Goal: Task Accomplishment & Management: Manage account settings

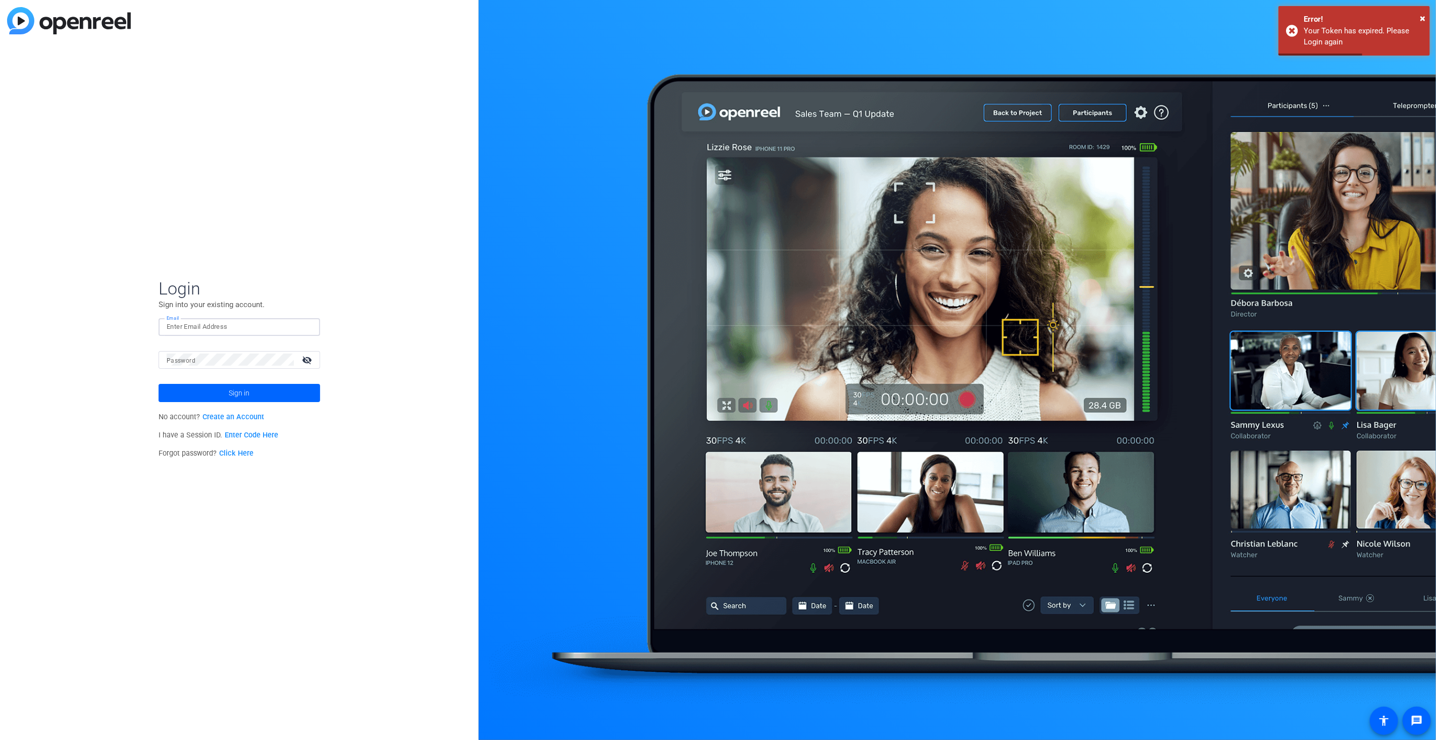
click at [213, 325] on input "Email" at bounding box center [239, 327] width 145 height 12
type input "[EMAIL_ADDRESS][DOMAIN_NAME]"
click at [159, 384] on button "Sign in" at bounding box center [240, 393] width 162 height 18
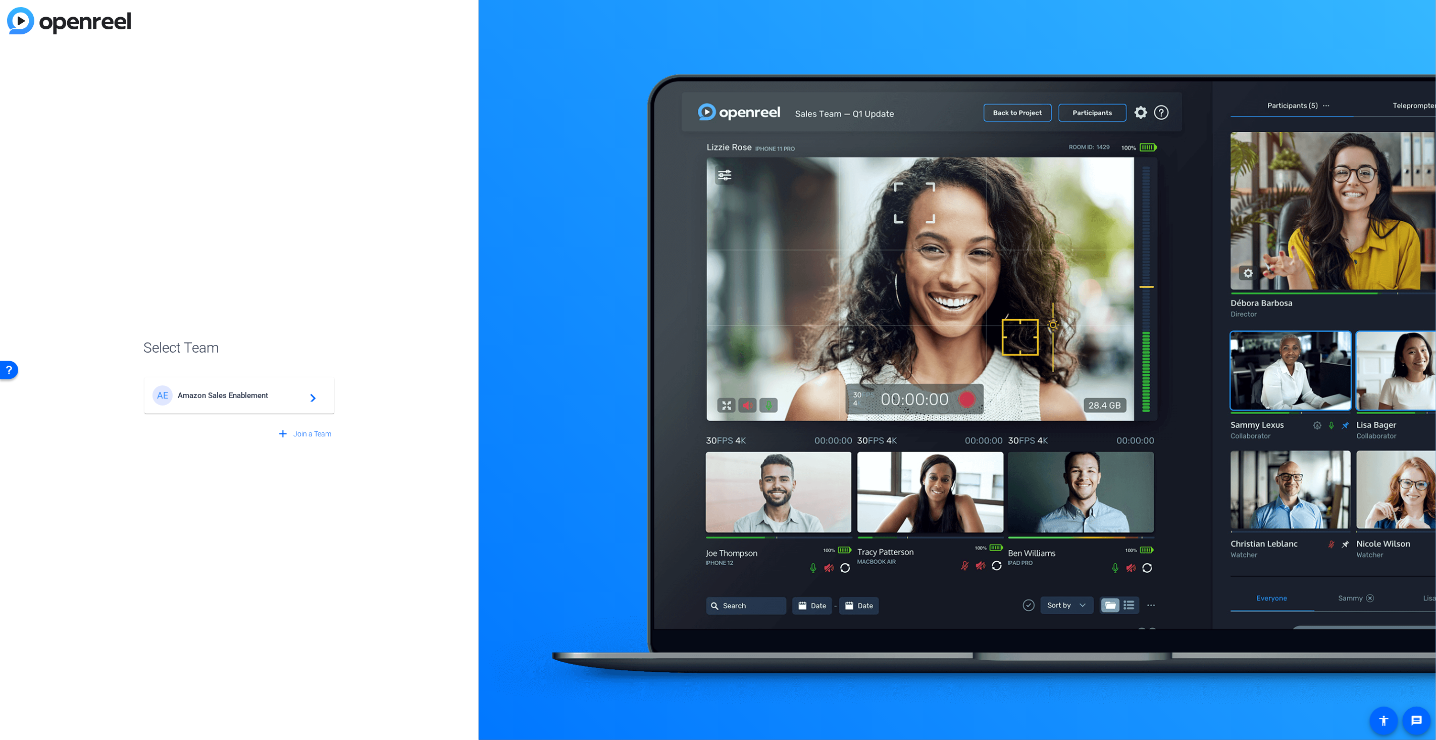
click at [222, 388] on div "AE Amazon Sales Enablement navigate_next" at bounding box center [240, 395] width 174 height 20
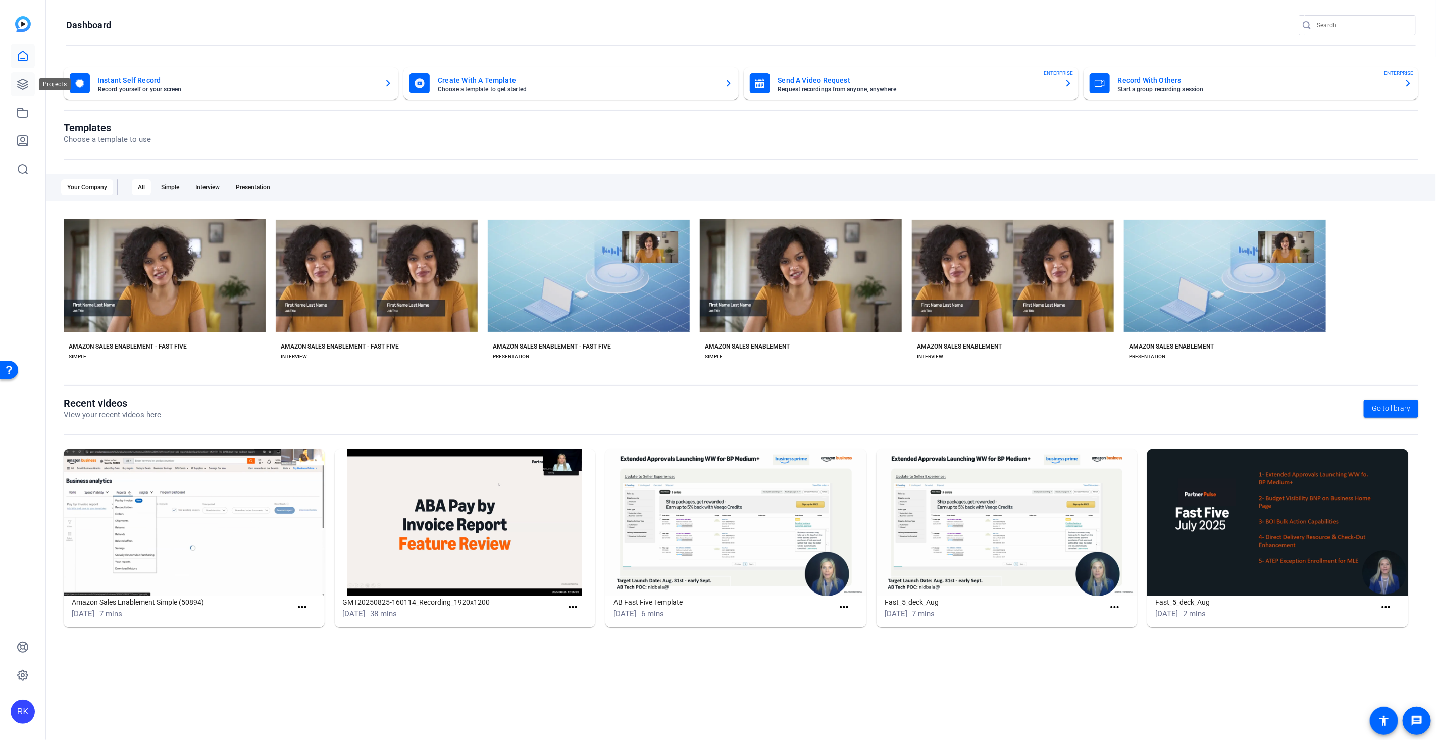
click at [24, 86] on icon at bounding box center [23, 84] width 10 height 10
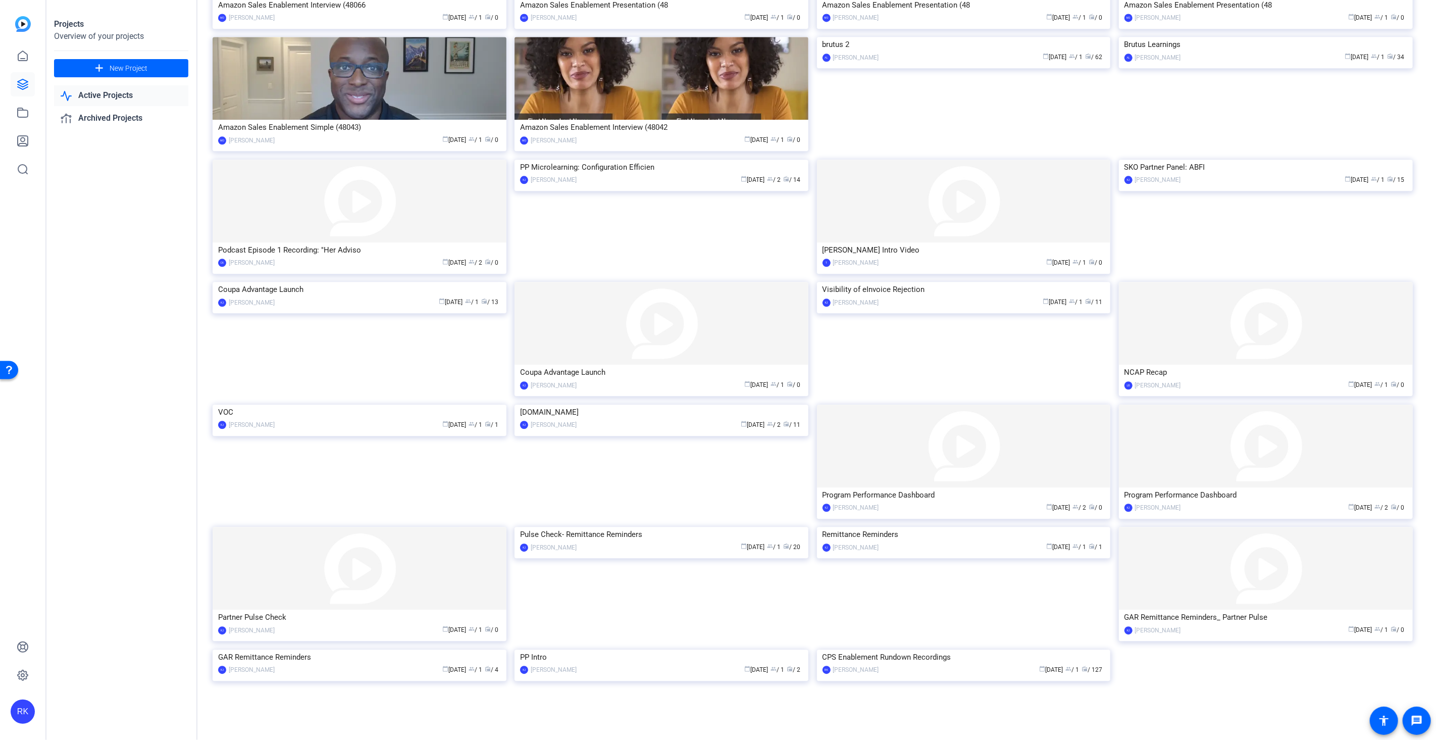
scroll to position [2068, 0]
click at [987, 650] on img at bounding box center [964, 650] width 294 height 0
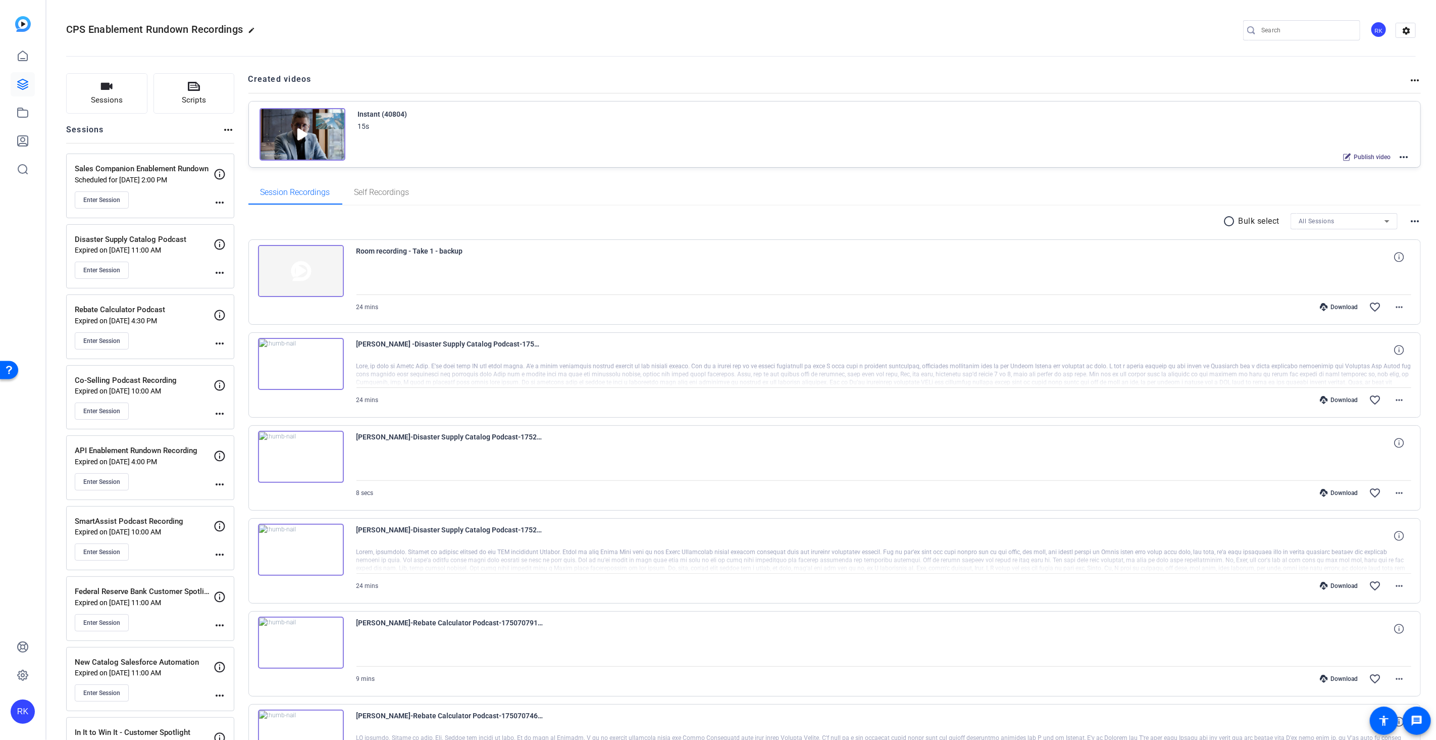
click at [220, 201] on mat-icon "more_horiz" at bounding box center [220, 202] width 12 height 12
click at [240, 216] on span "Edit Session" at bounding box center [245, 217] width 46 height 12
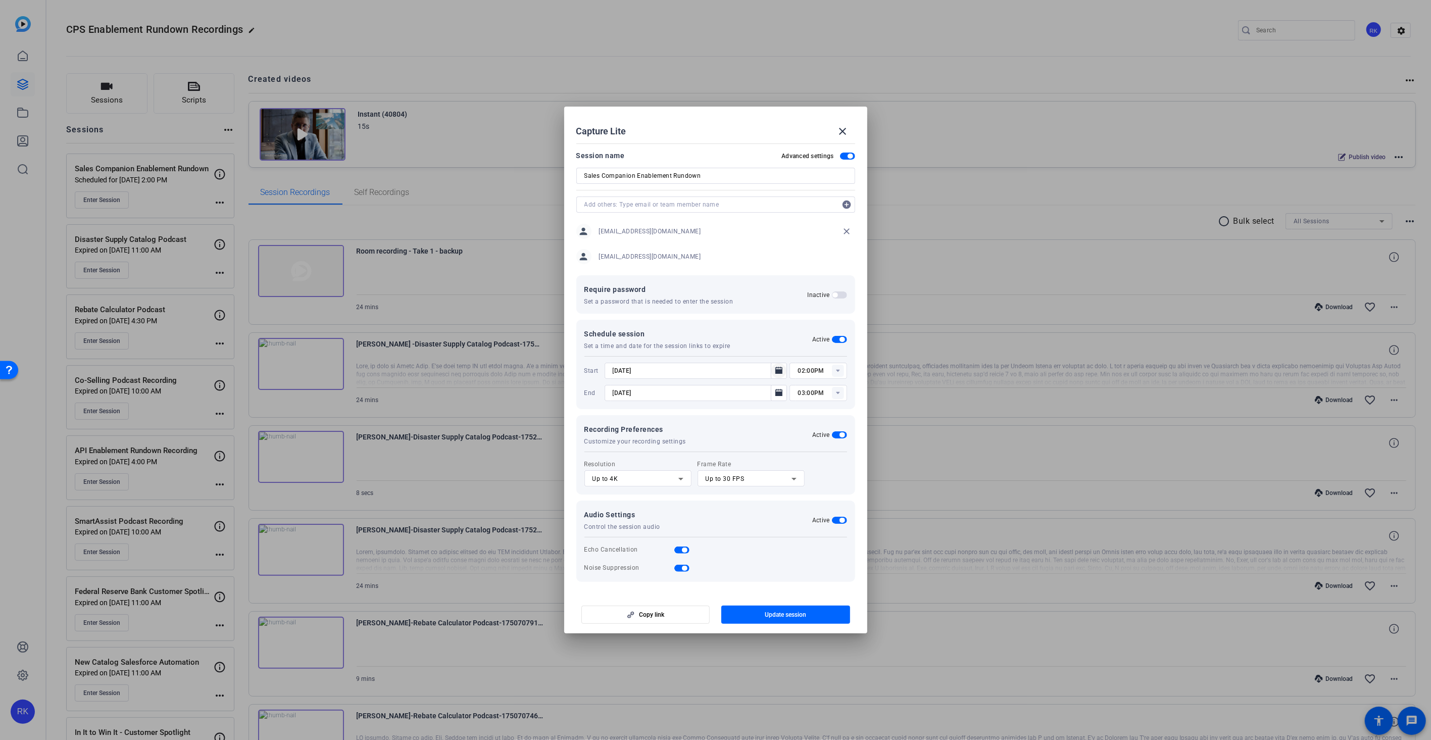
click at [782, 372] on icon "Open calendar" at bounding box center [778, 370] width 7 height 7
click at [721, 460] on span "5" at bounding box center [720, 462] width 18 height 18
type input "[DATE]"
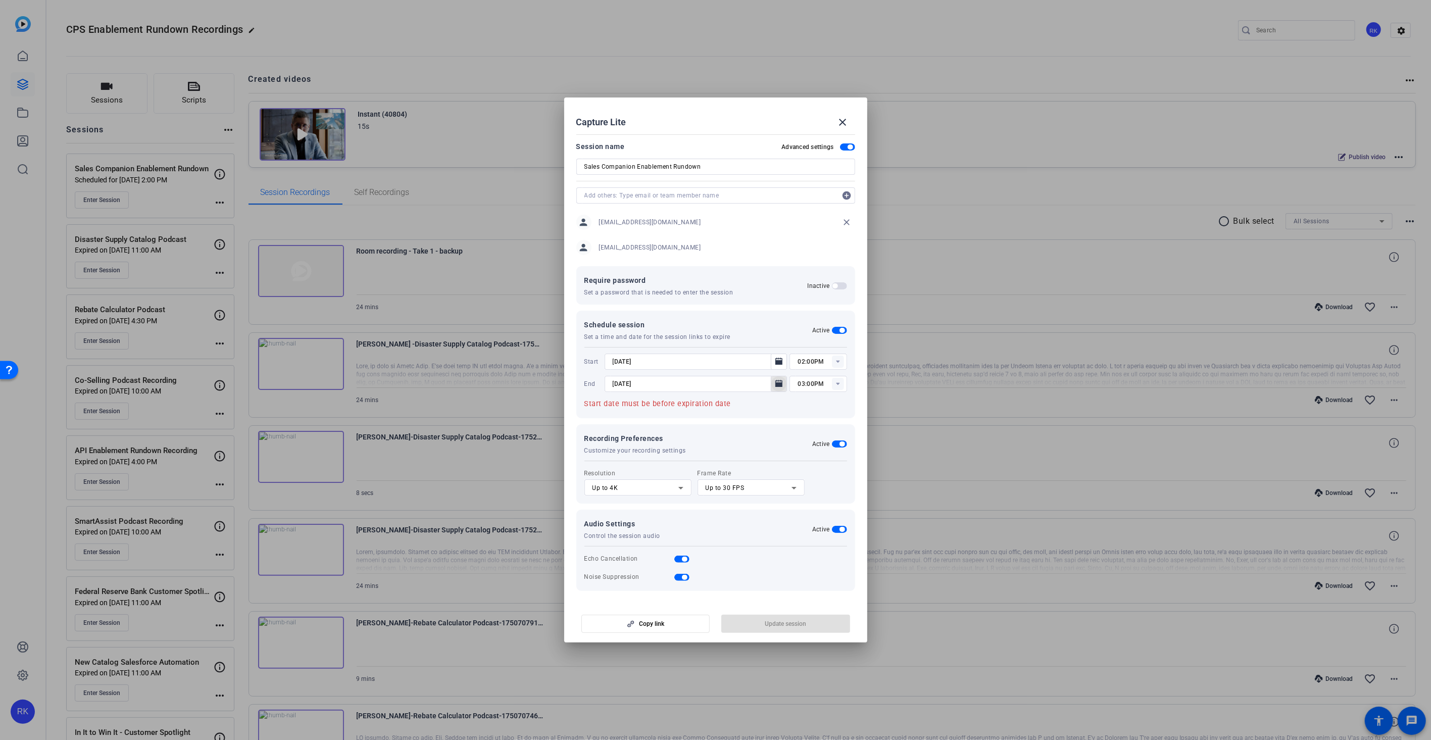
click at [776, 385] on icon "Open calendar" at bounding box center [778, 383] width 7 height 7
click at [716, 476] on span "5" at bounding box center [720, 475] width 18 height 18
type input "[DATE]"
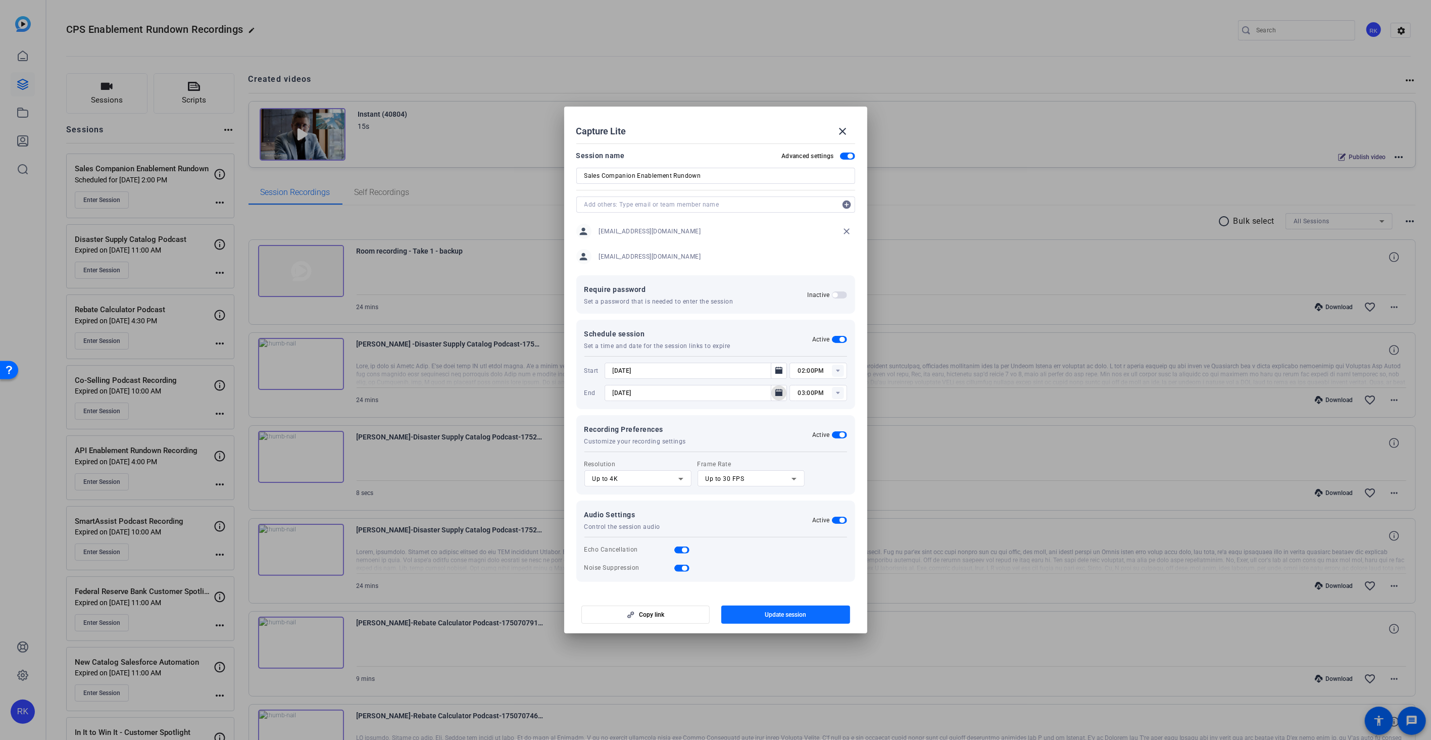
click at [778, 613] on span "Update session" at bounding box center [785, 615] width 41 height 8
